Goal: Information Seeking & Learning: Compare options

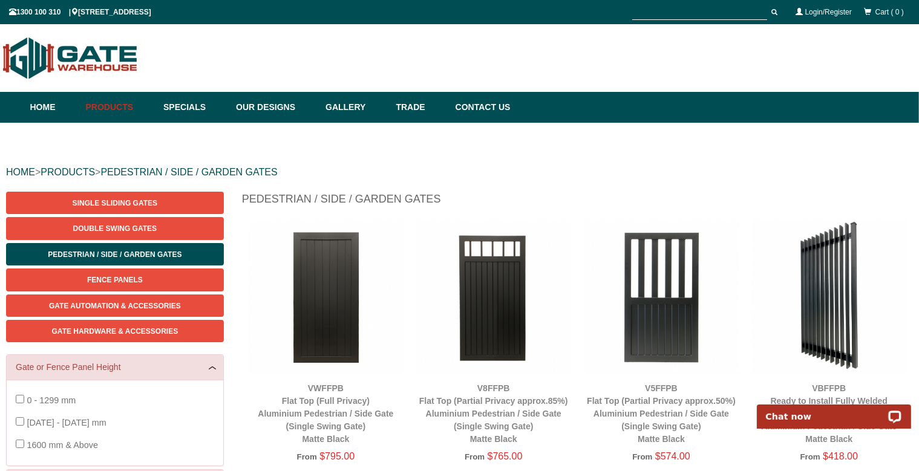
click at [877, 69] on div at bounding box center [459, 58] width 919 height 56
click at [186, 108] on link "Specials" at bounding box center [193, 107] width 73 height 31
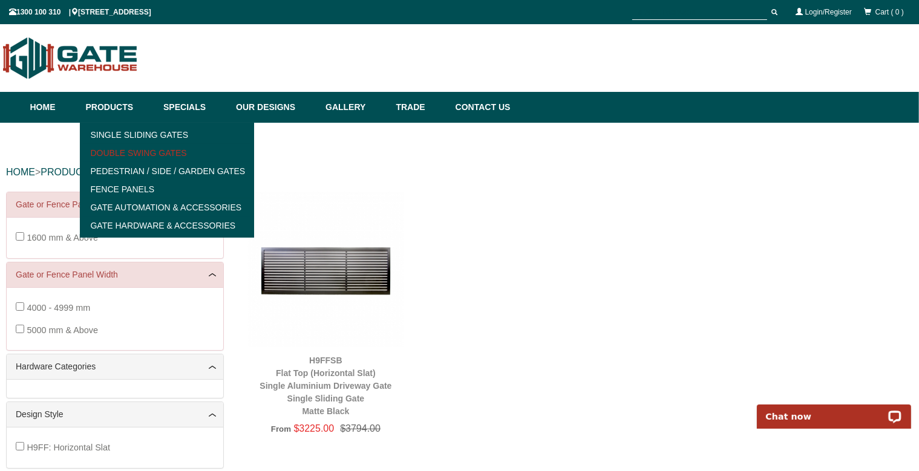
click at [140, 151] on link "Double Swing Gates" at bounding box center [168, 153] width 168 height 18
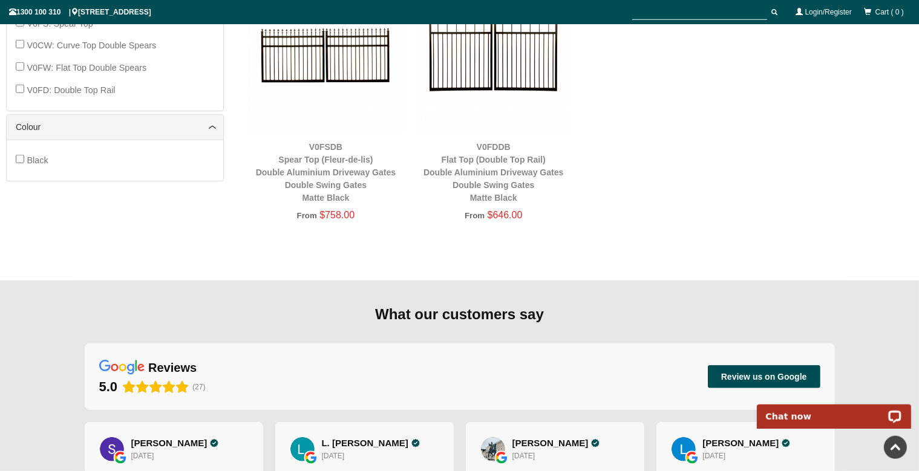
scroll to position [605, 0]
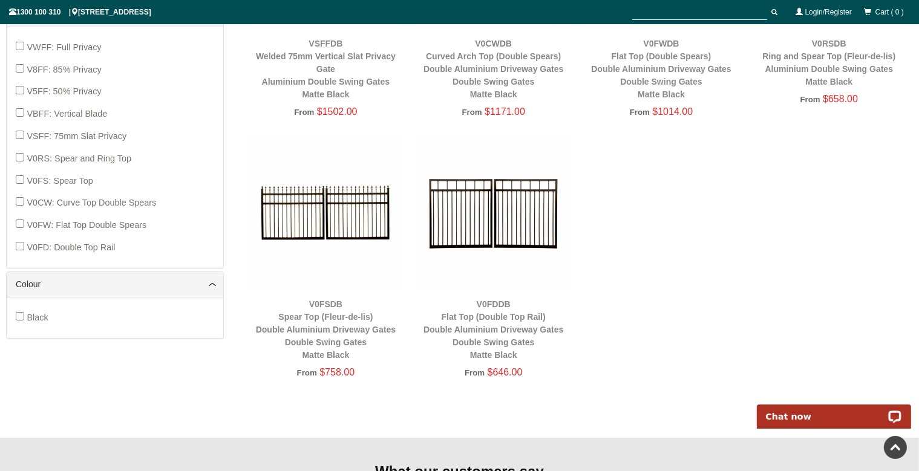
click at [459, 205] on img at bounding box center [494, 214] width 156 height 156
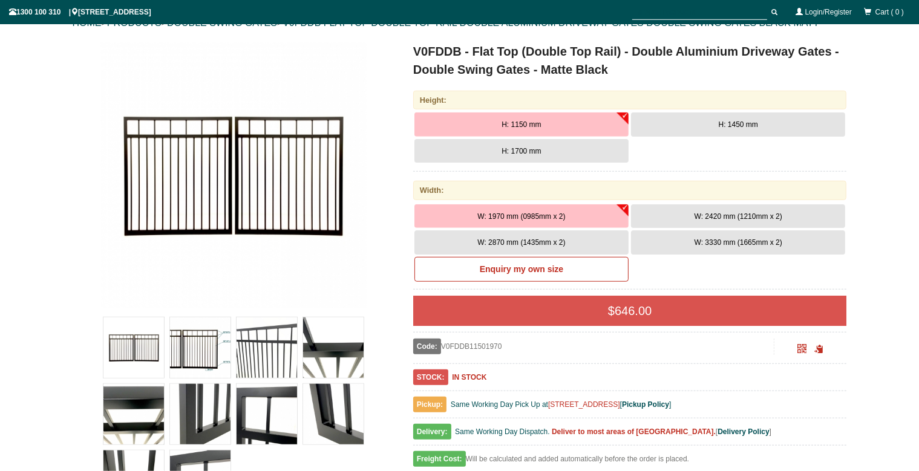
scroll to position [158, 0]
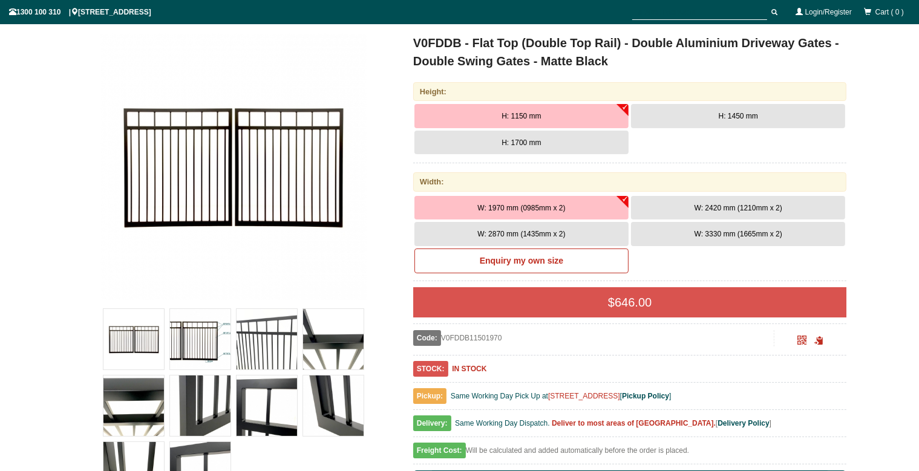
click at [560, 141] on button "H: 1700 mm" at bounding box center [522, 143] width 214 height 24
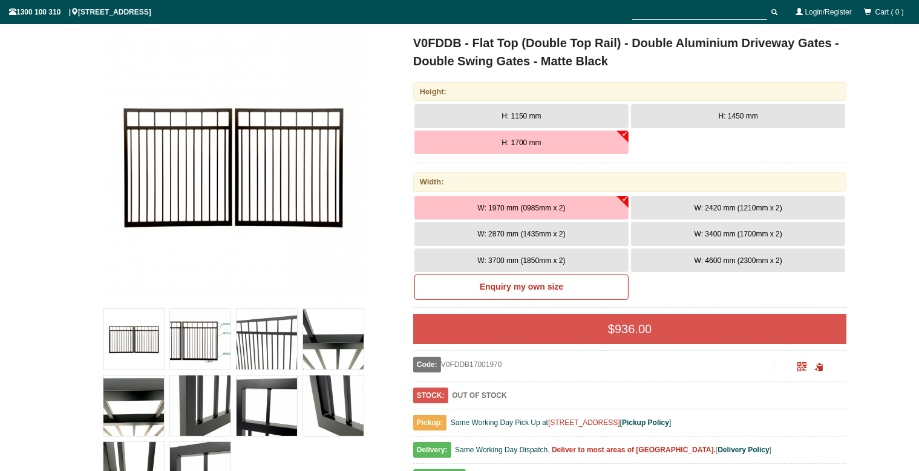
click at [556, 142] on button "H: 1700 mm" at bounding box center [522, 143] width 214 height 24
click at [568, 226] on button "W: 2870 mm (1435mm x 2)" at bounding box center [522, 234] width 214 height 24
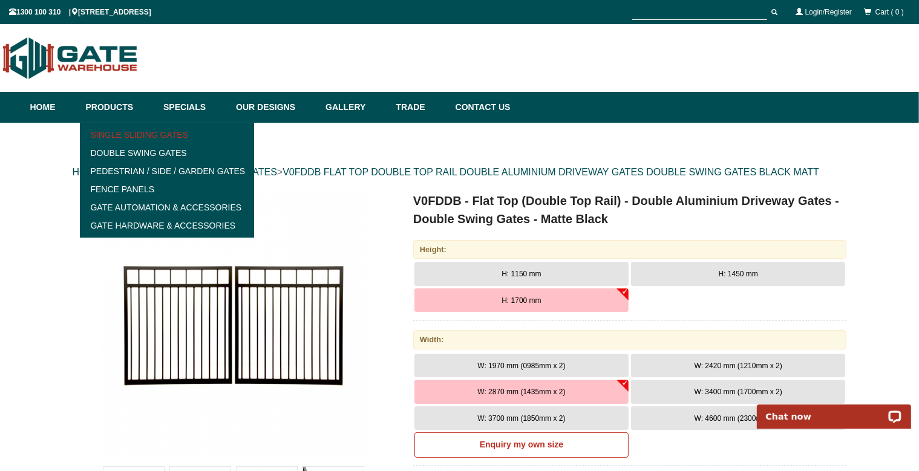
click at [122, 139] on link "Single Sliding Gates" at bounding box center [168, 135] width 168 height 18
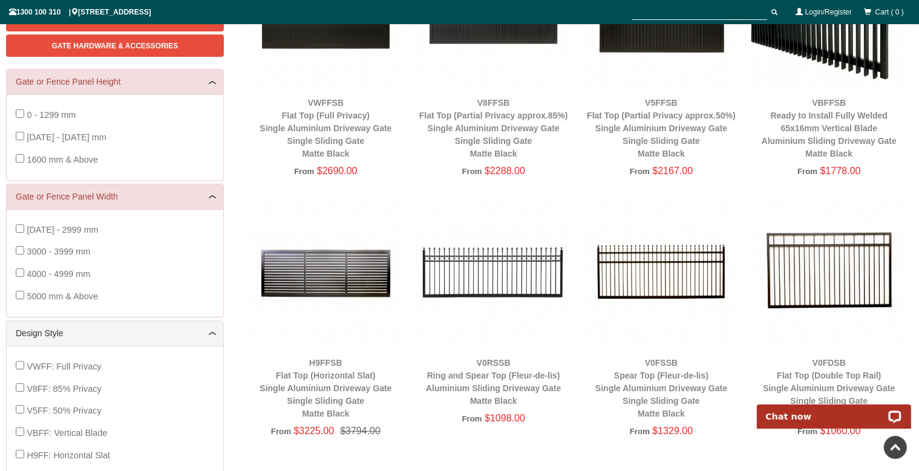
click at [828, 275] on img at bounding box center [830, 272] width 156 height 156
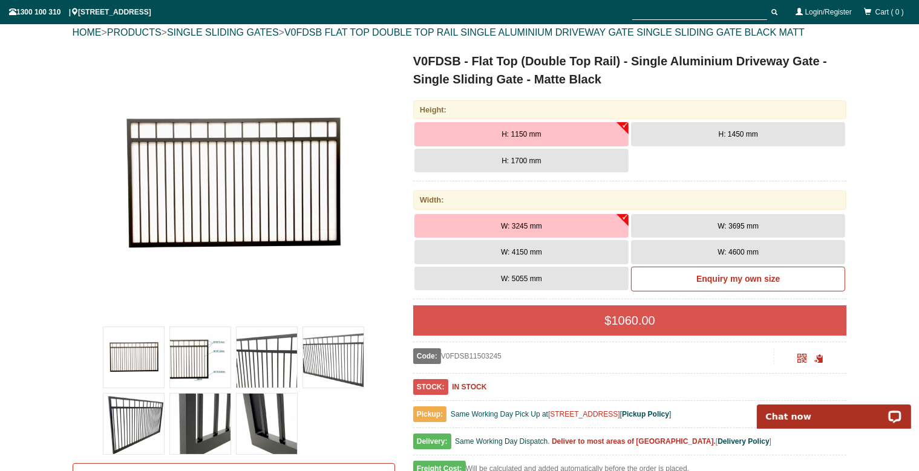
click at [591, 157] on button "H: 1700 mm" at bounding box center [522, 161] width 214 height 24
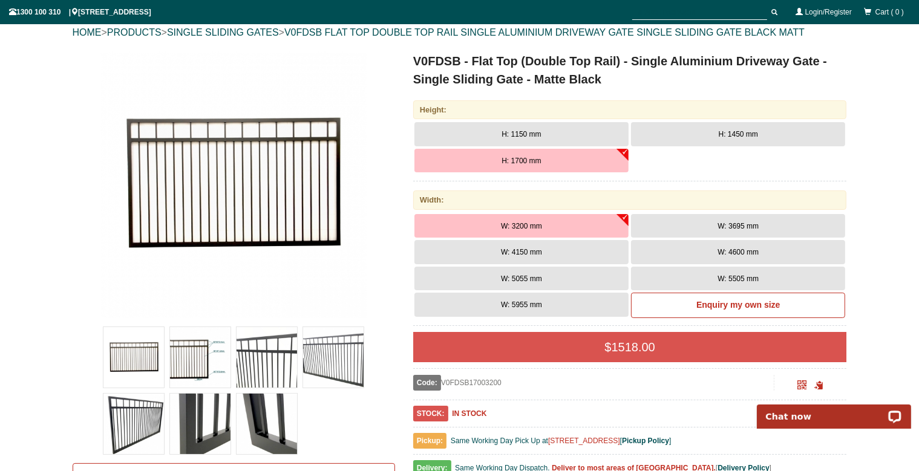
click at [205, 364] on img at bounding box center [200, 357] width 61 height 61
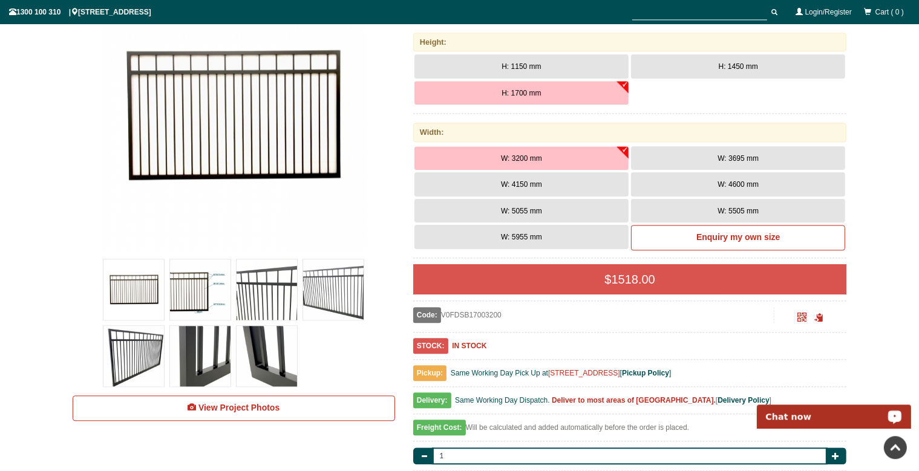
scroll to position [140, 0]
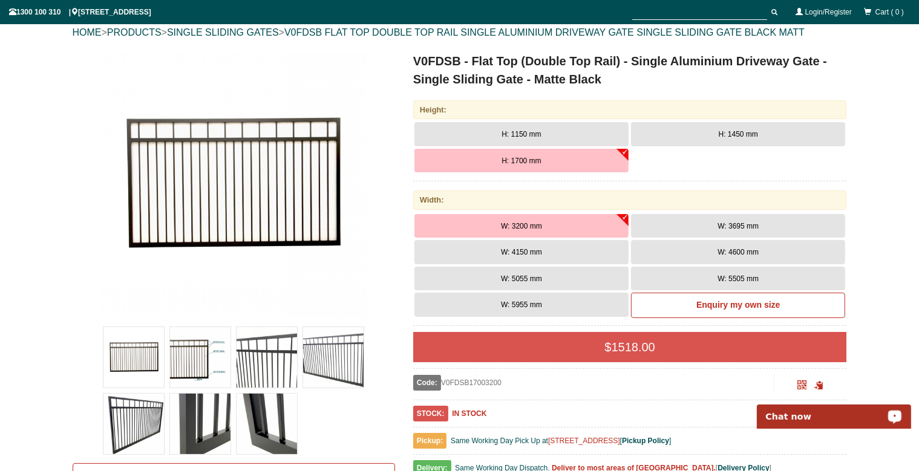
click at [573, 156] on button "H: 1700 mm" at bounding box center [522, 161] width 214 height 24
click at [574, 226] on button "W: 3200 mm" at bounding box center [522, 226] width 214 height 24
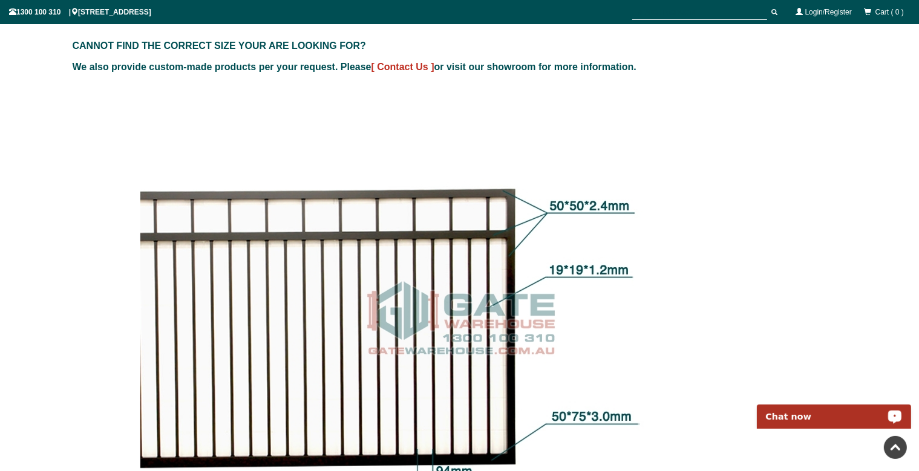
scroll to position [1022, 0]
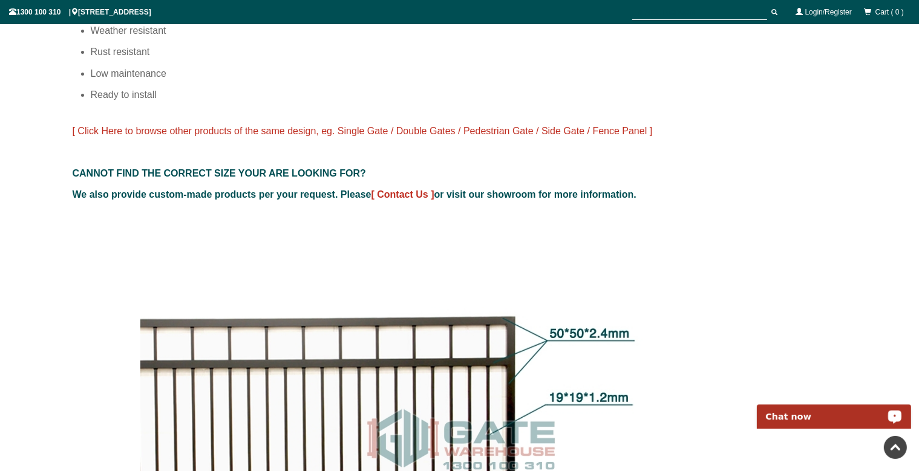
click at [392, 131] on span "[ Click Here to browse other products of the same design, eg. Single Gate / Dou…" at bounding box center [363, 131] width 580 height 10
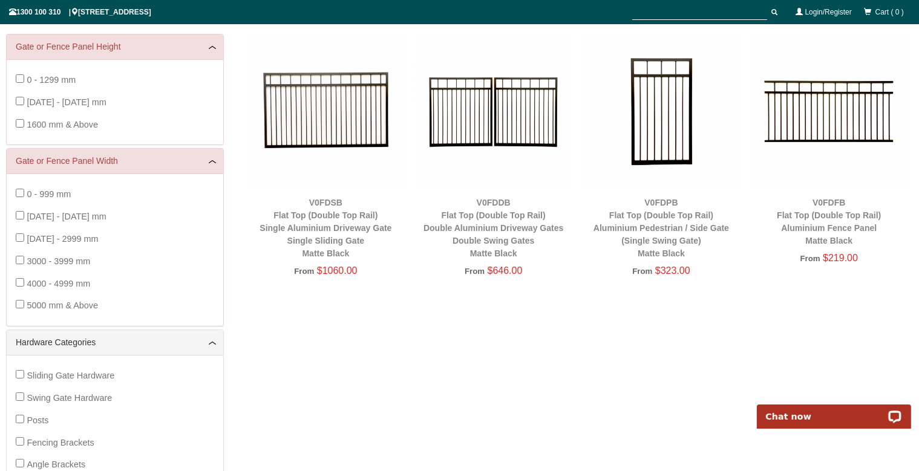
click at [667, 114] on img at bounding box center [661, 112] width 156 height 156
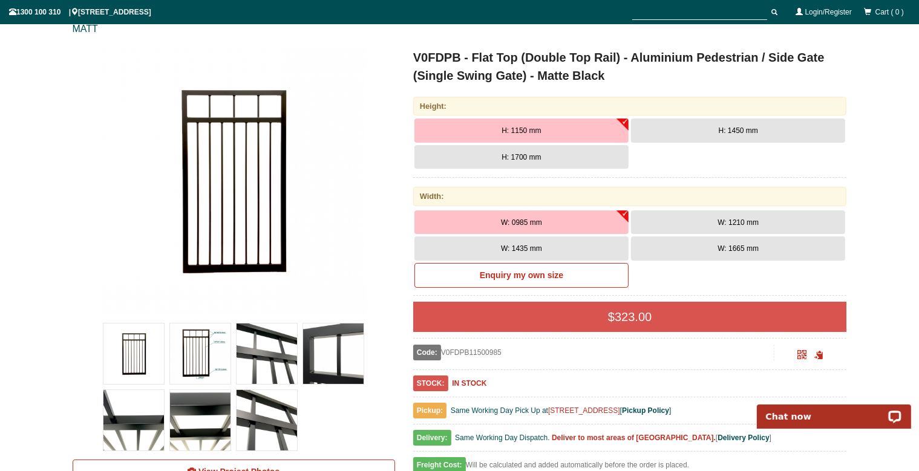
click at [557, 156] on button "H: 1700 mm" at bounding box center [522, 157] width 214 height 24
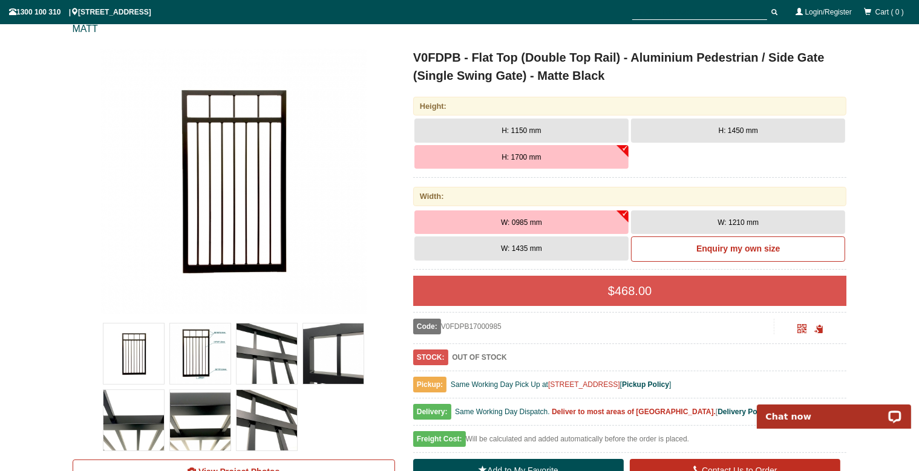
click at [709, 215] on button "W: 1210 mm" at bounding box center [738, 223] width 214 height 24
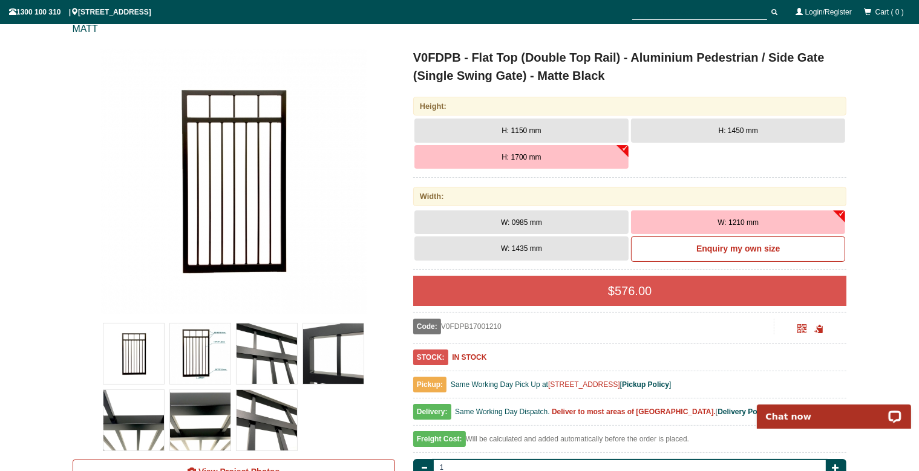
click at [582, 252] on button "W: 1435 mm" at bounding box center [522, 249] width 214 height 24
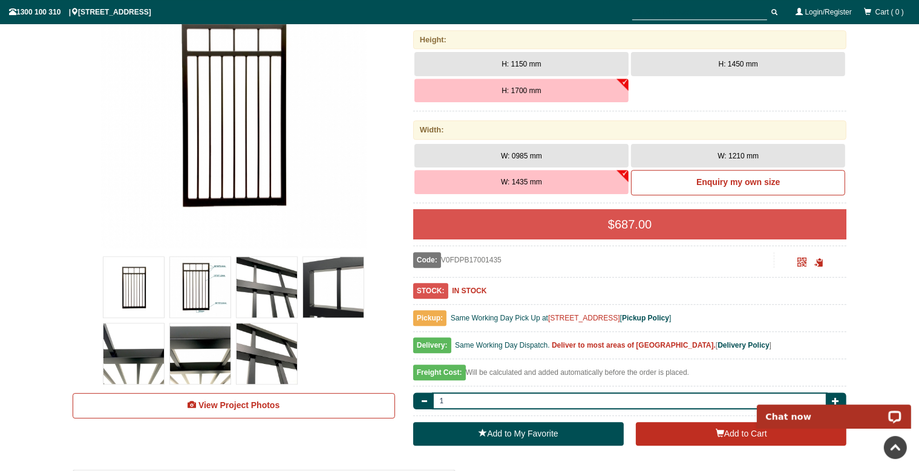
scroll to position [222, 0]
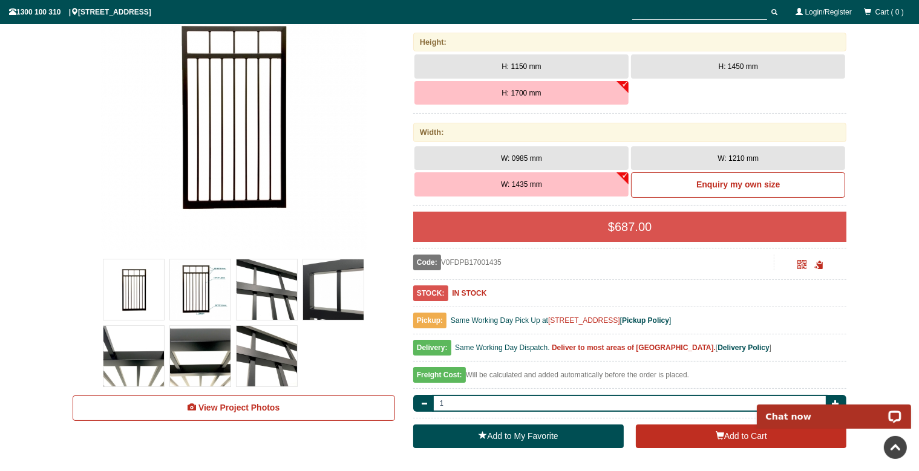
click at [565, 189] on button "W: 1435 mm" at bounding box center [522, 184] width 214 height 24
click at [568, 157] on button "W: 0985 mm" at bounding box center [522, 158] width 214 height 24
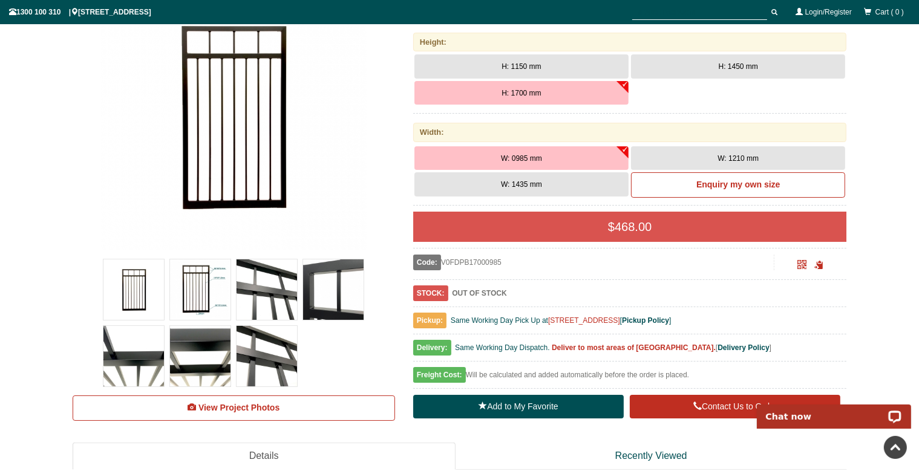
click at [553, 185] on button "W: 1435 mm" at bounding box center [522, 184] width 214 height 24
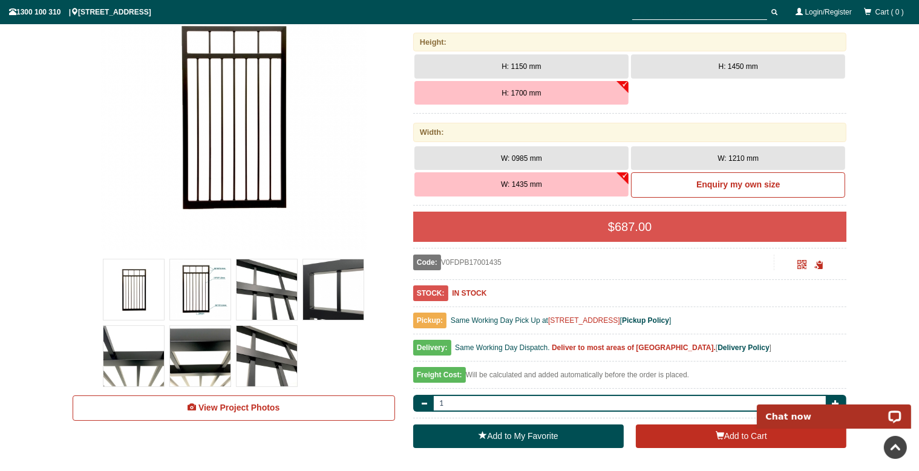
click at [563, 157] on button "W: 0985 mm" at bounding box center [522, 158] width 214 height 24
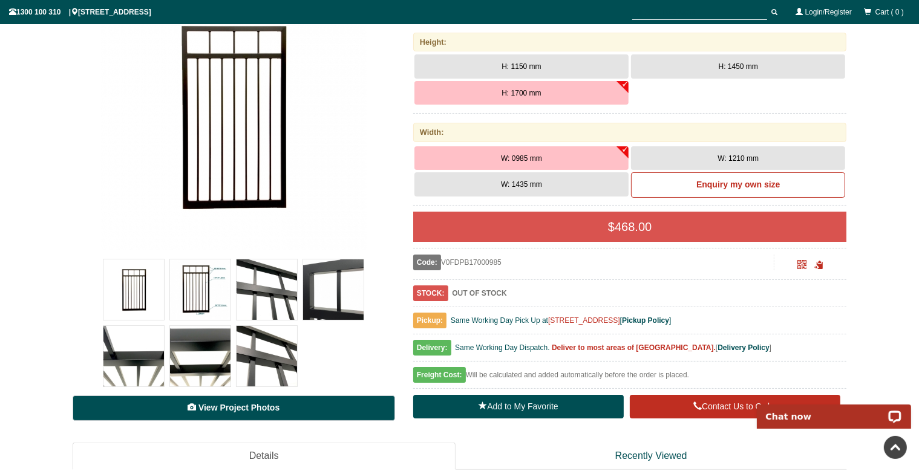
click at [240, 406] on span "View Project Photos" at bounding box center [238, 408] width 81 height 10
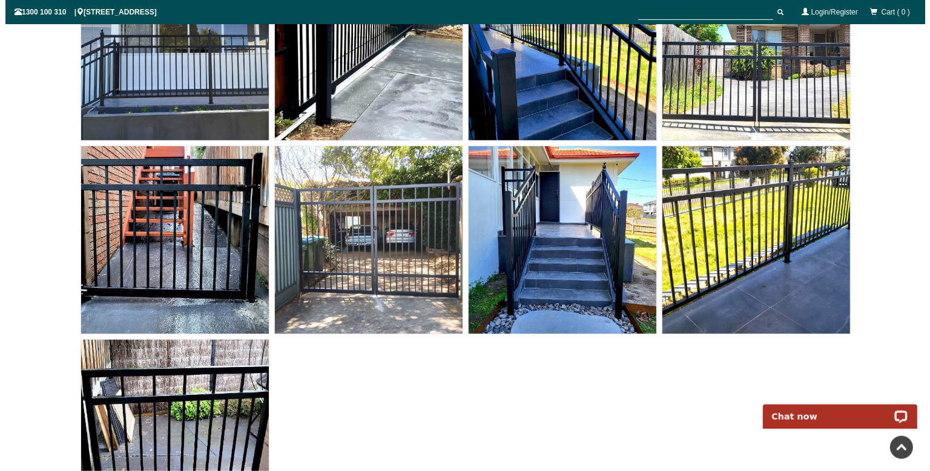
scroll to position [4637, 0]
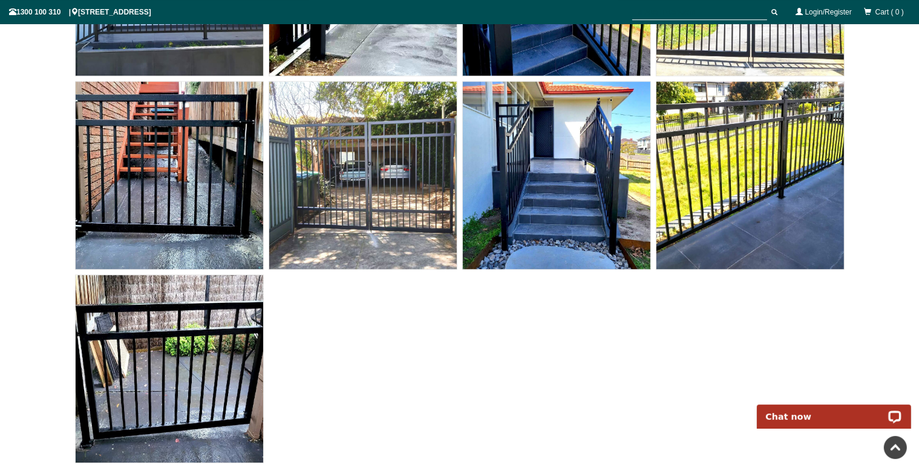
click at [375, 175] on img at bounding box center [363, 176] width 188 height 188
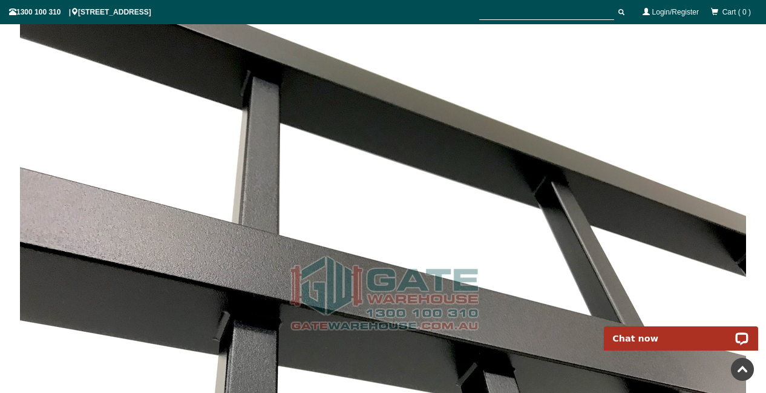
scroll to position [3629, 0]
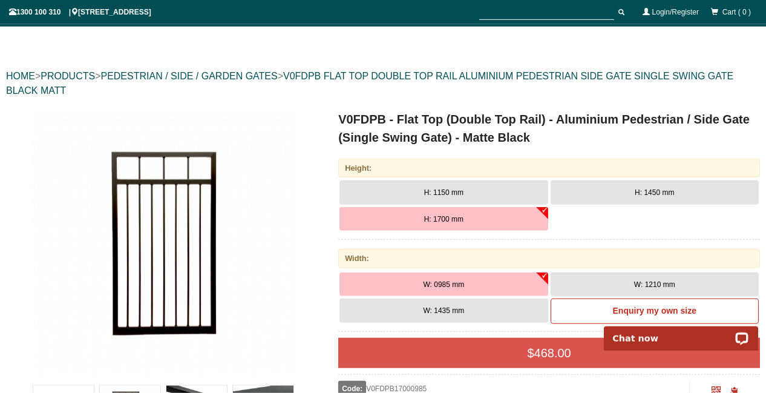
scroll to position [33, 0]
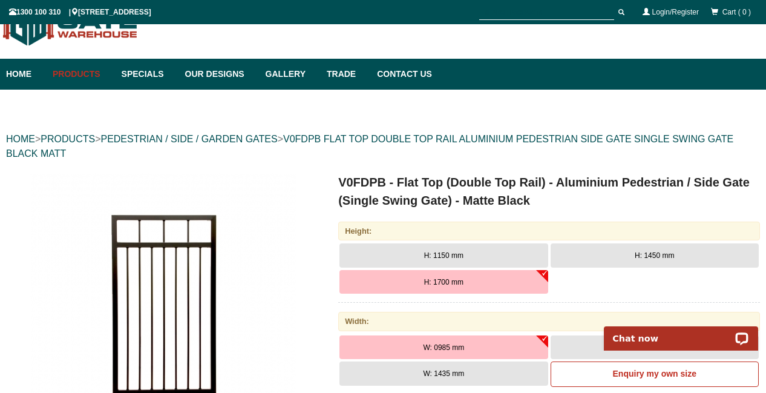
click at [118, 163] on div "HOME > PRODUCTS > PEDESTRIAN / SIDE / GARDEN GATES > V0FDPB FLAT TOP DOUBLE TOP…" at bounding box center [383, 146] width 754 height 53
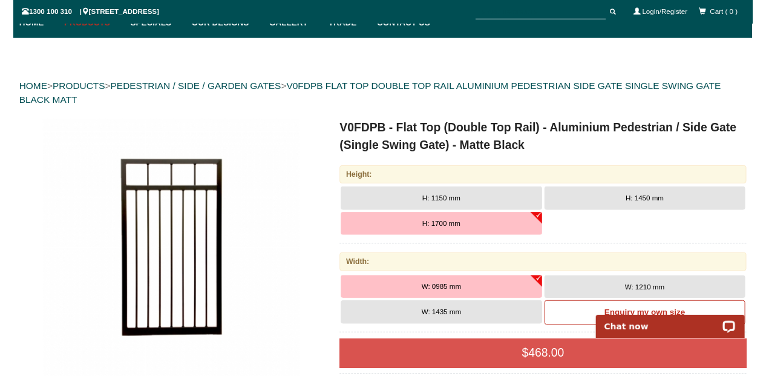
scroll to position [189, 0]
